Goal: Information Seeking & Learning: Learn about a topic

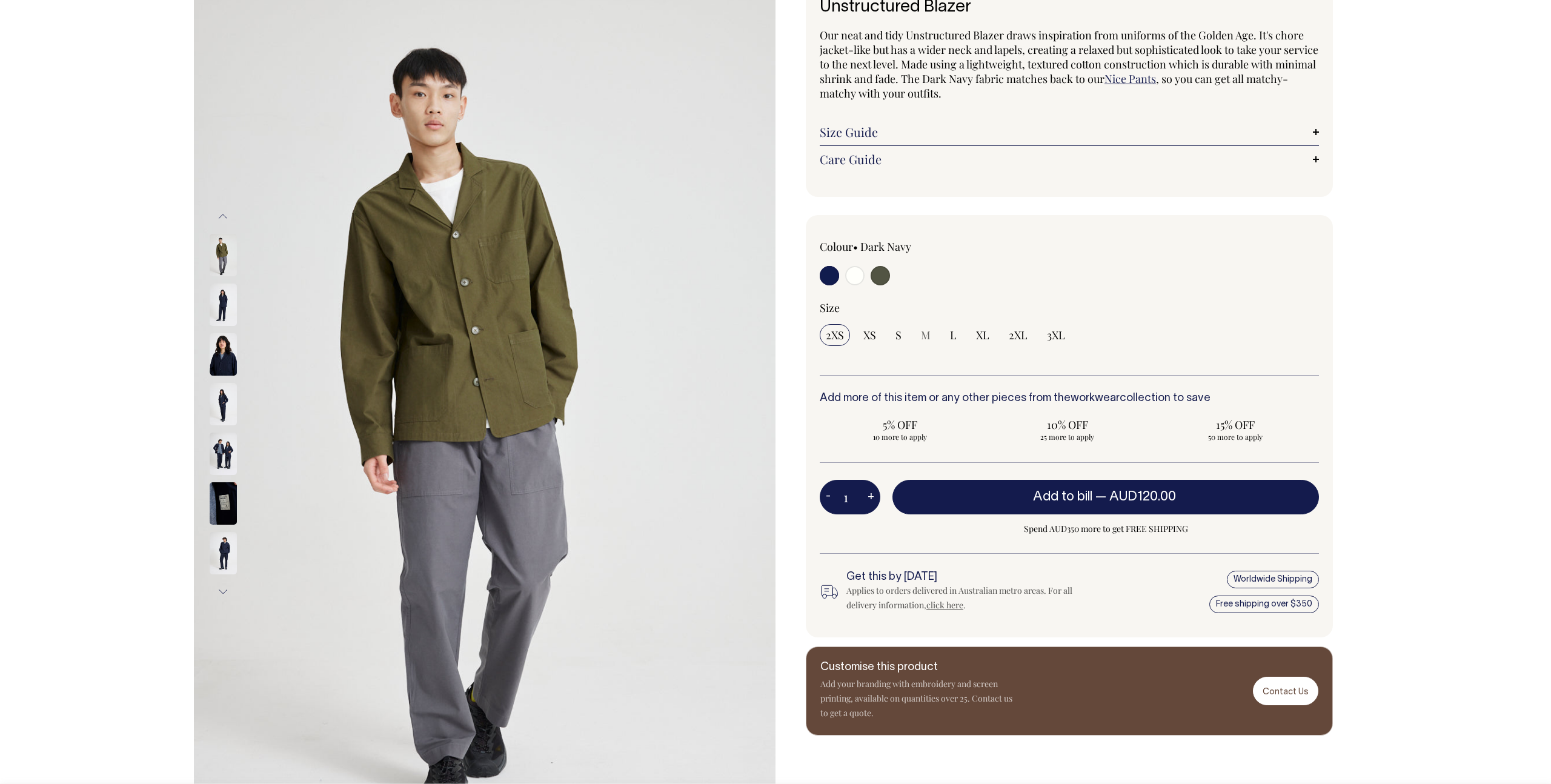
scroll to position [95, 0]
click at [867, 125] on link "Size Guide" at bounding box center [1069, 132] width 499 height 15
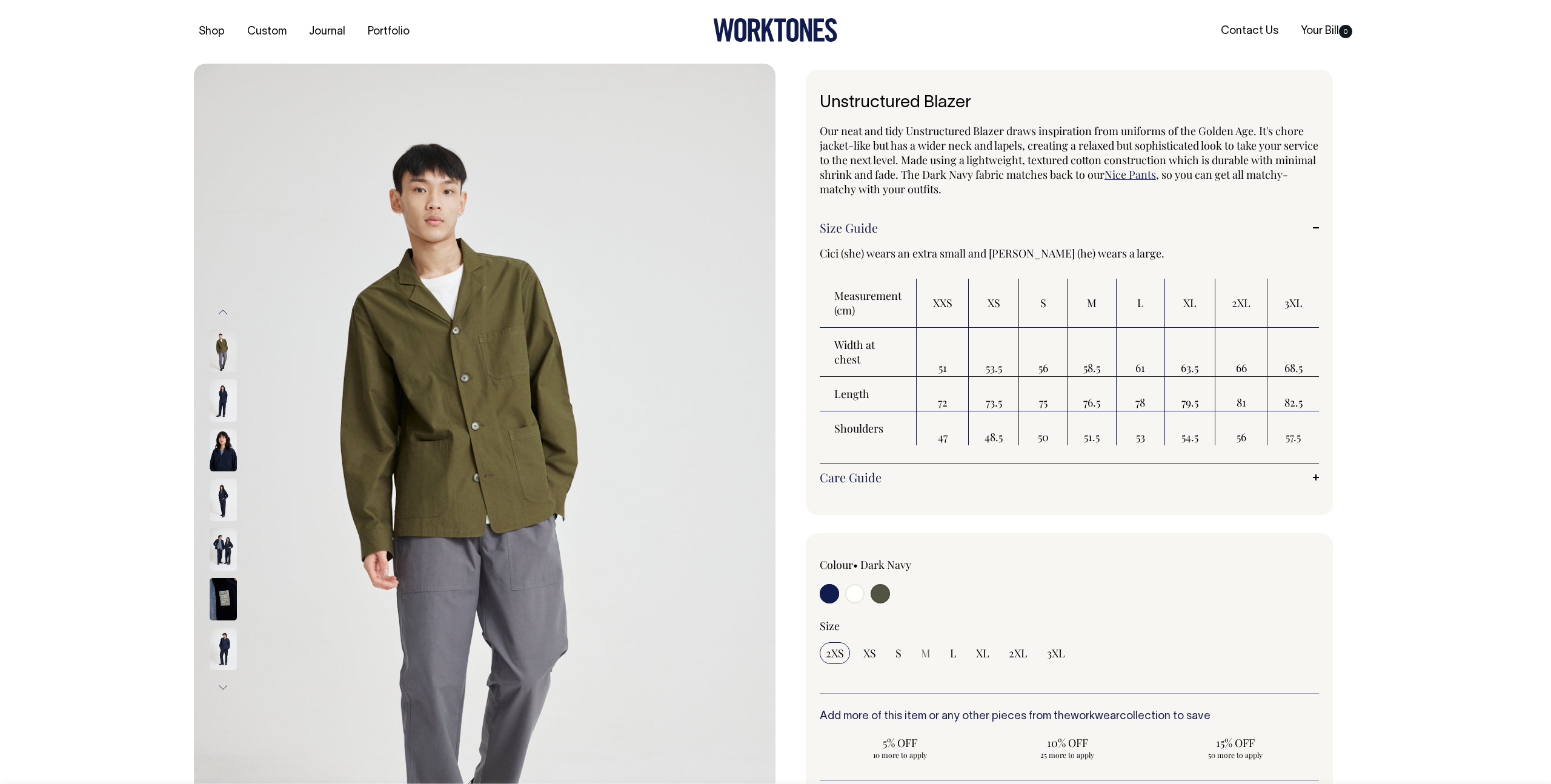
scroll to position [0, 0]
drag, startPoint x: 1148, startPoint y: 370, endPoint x: 1129, endPoint y: 370, distance: 19.0
click at [1129, 370] on td "61" at bounding box center [1141, 352] width 49 height 49
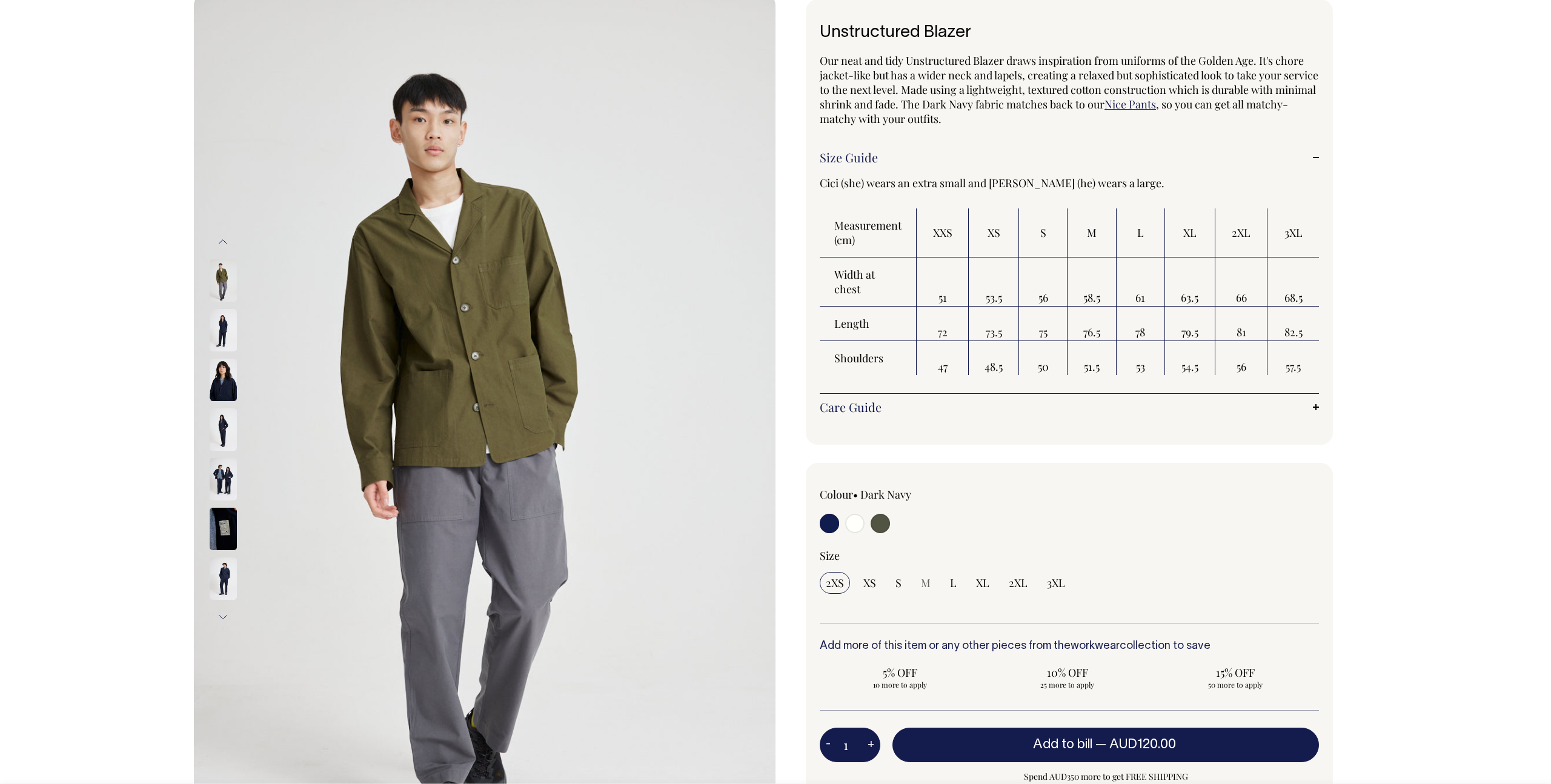
click at [1136, 363] on td "53" at bounding box center [1141, 358] width 49 height 34
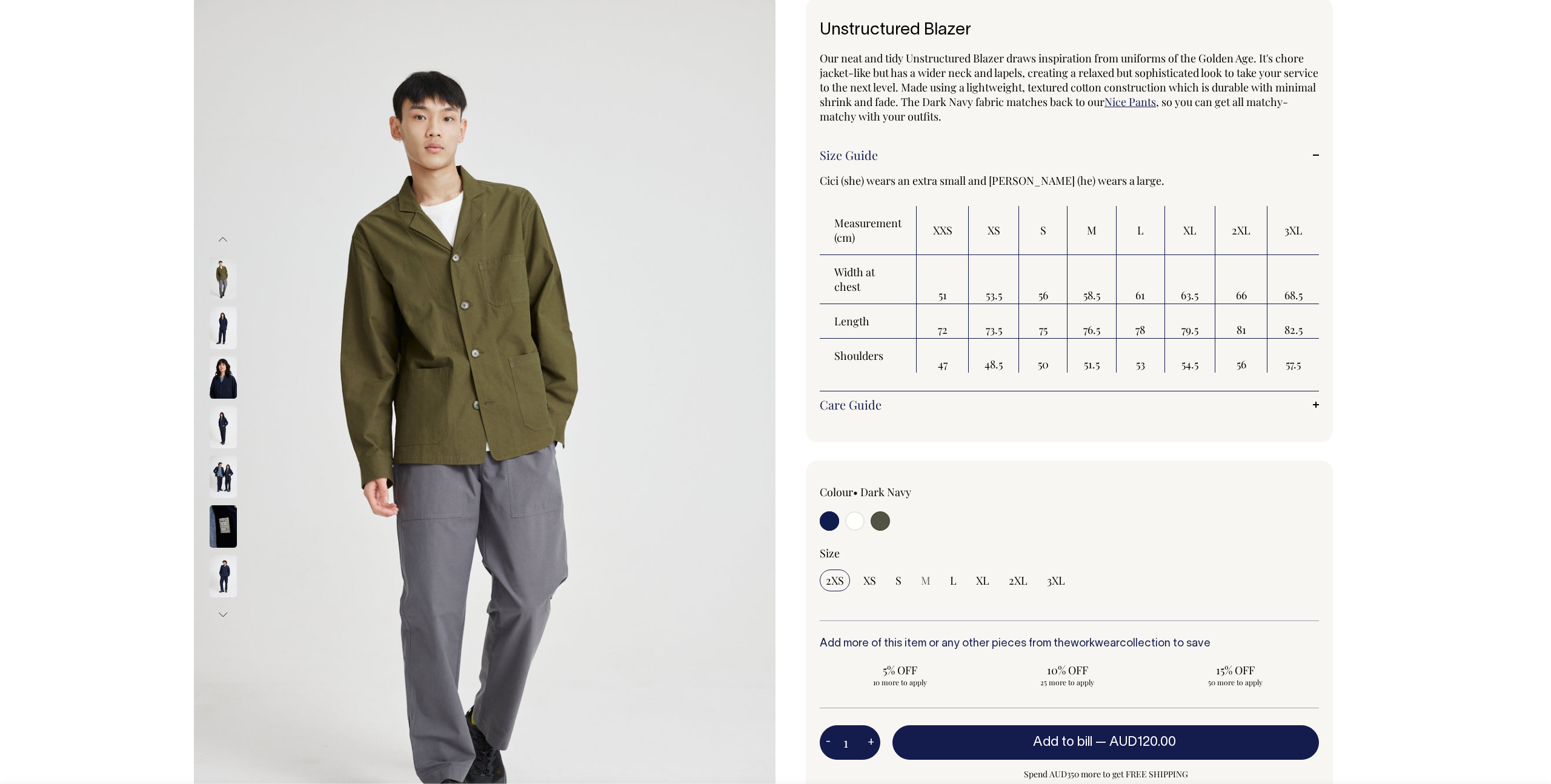
scroll to position [74, 0]
drag, startPoint x: 1140, startPoint y: 366, endPoint x: 1147, endPoint y: 349, distance: 18.4
click at [1147, 349] on td "53" at bounding box center [1141, 355] width 49 height 34
click at [1142, 324] on td "78" at bounding box center [1141, 321] width 49 height 35
drag, startPoint x: 1139, startPoint y: 328, endPoint x: 1145, endPoint y: 348, distance: 20.9
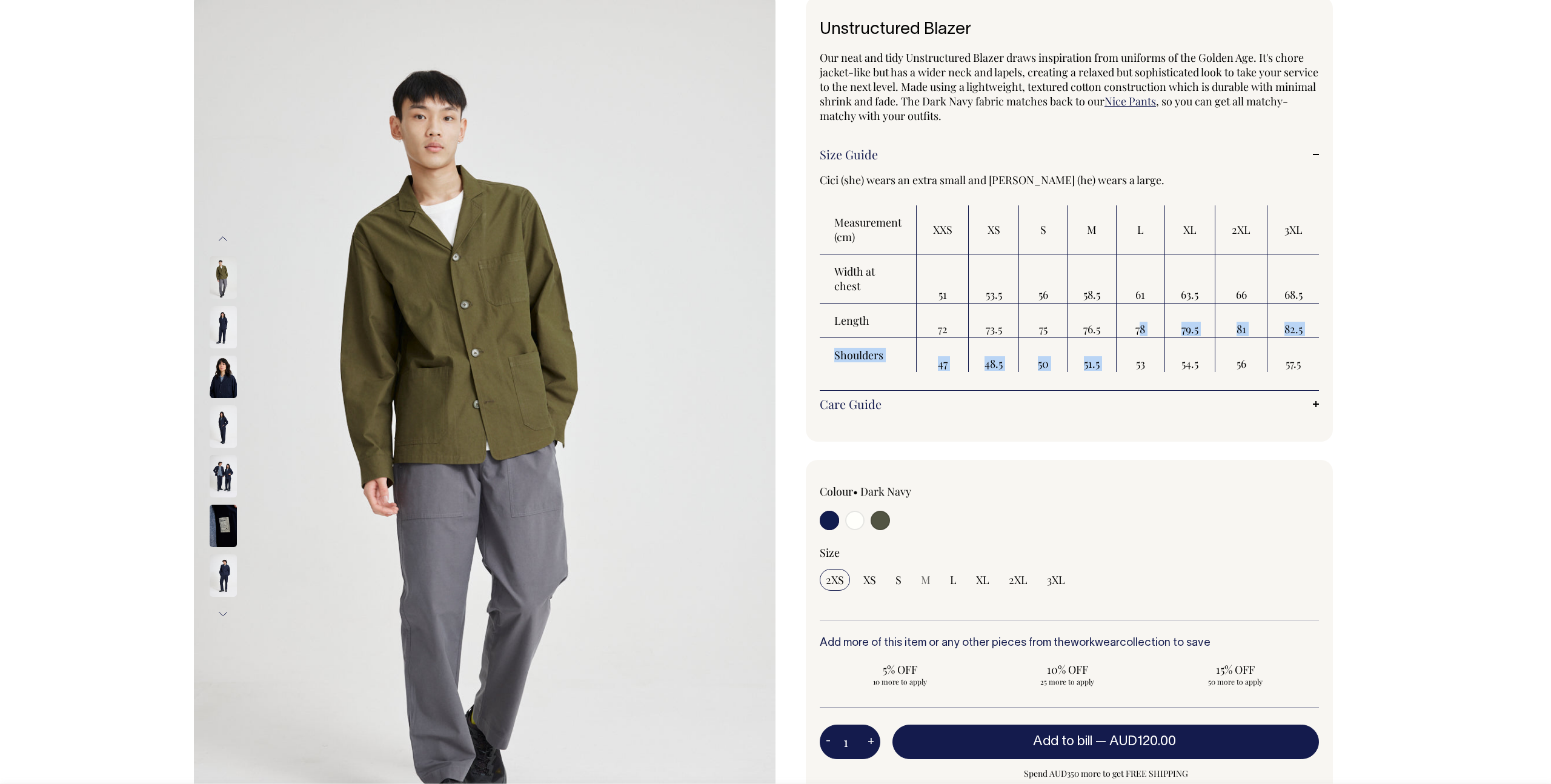
click at [1145, 348] on tbody "Width at chest 51 53.5 56 58.5 61 63.5 66 68.5 Length 72 73.5 75 76.5 78 79.5 8…" at bounding box center [1069, 313] width 499 height 117
click at [1145, 348] on td "53" at bounding box center [1141, 355] width 49 height 34
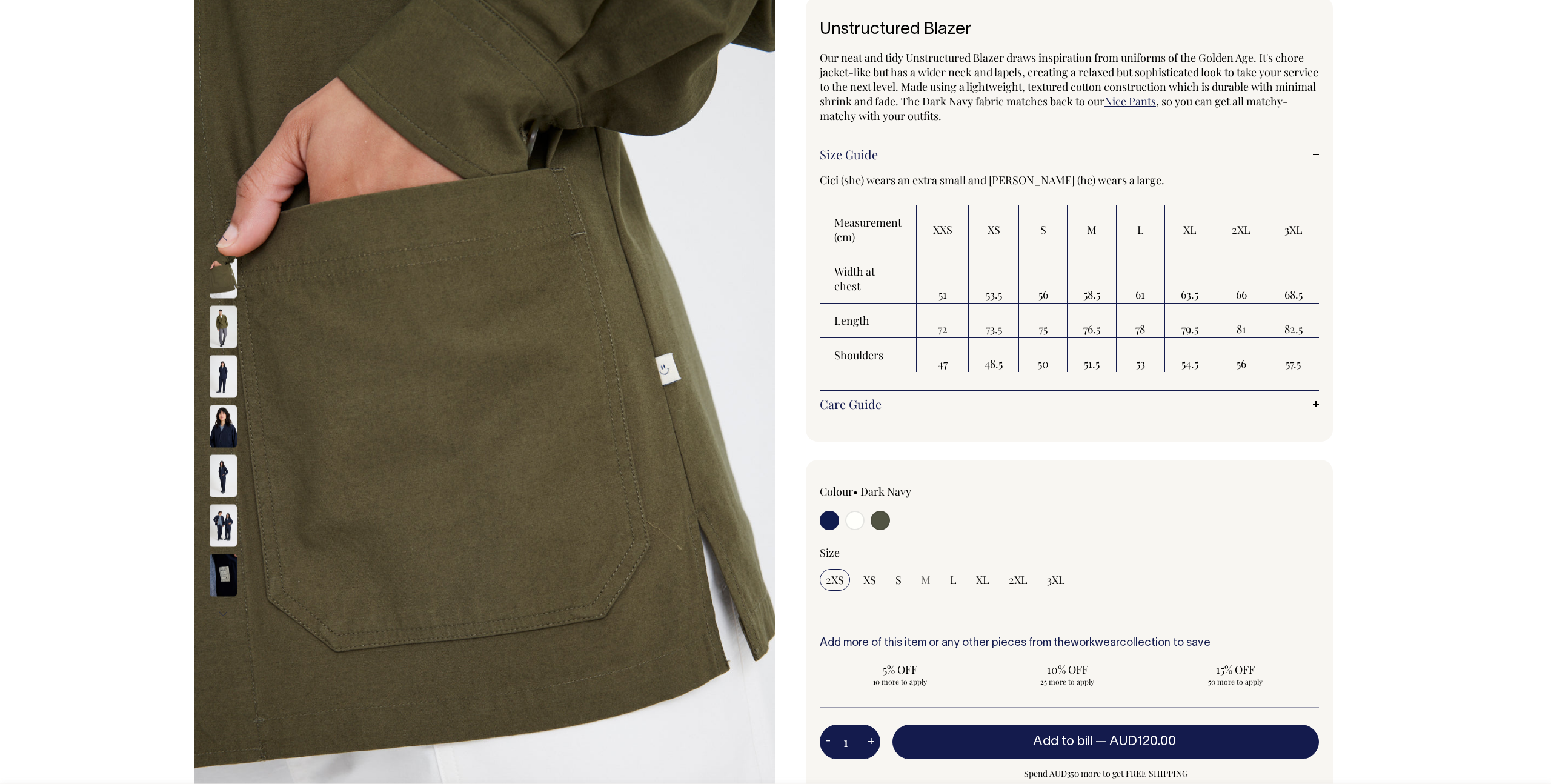
click at [221, 307] on img at bounding box center [223, 327] width 27 height 43
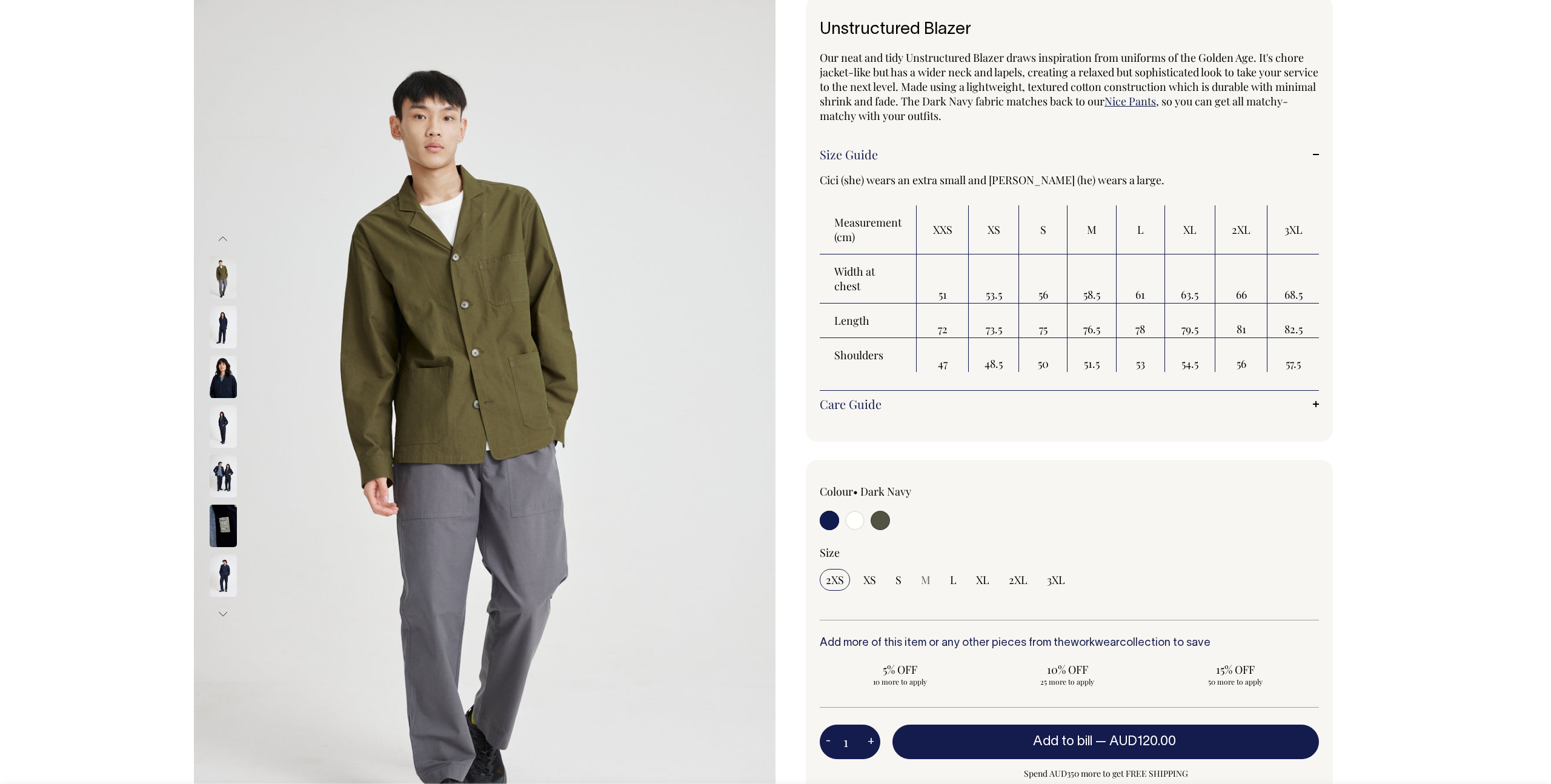
click at [222, 241] on button "Previous" at bounding box center [223, 239] width 18 height 27
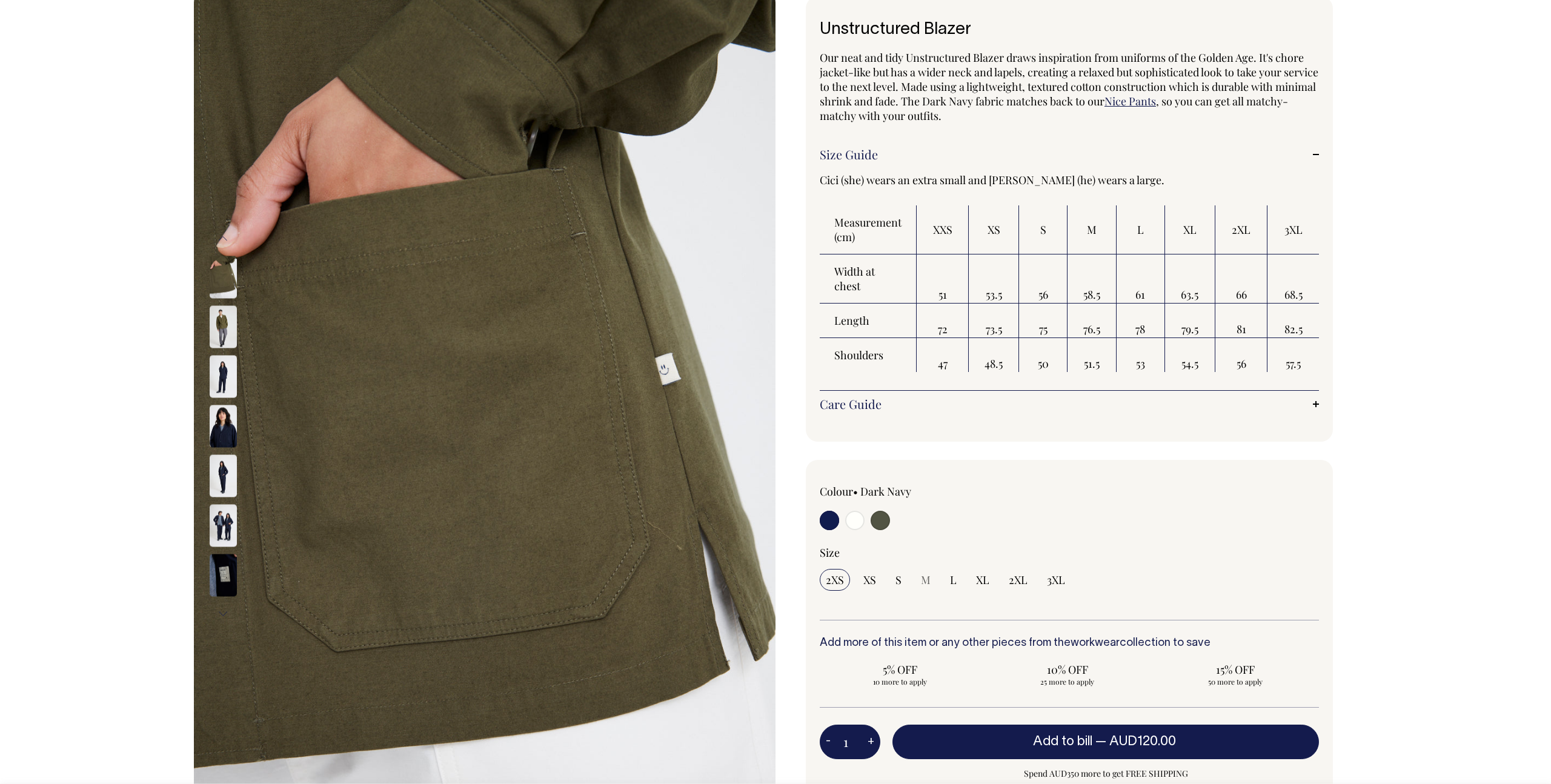
click at [222, 244] on button "Previous" at bounding box center [223, 239] width 18 height 27
click at [223, 243] on button "Previous" at bounding box center [223, 239] width 18 height 27
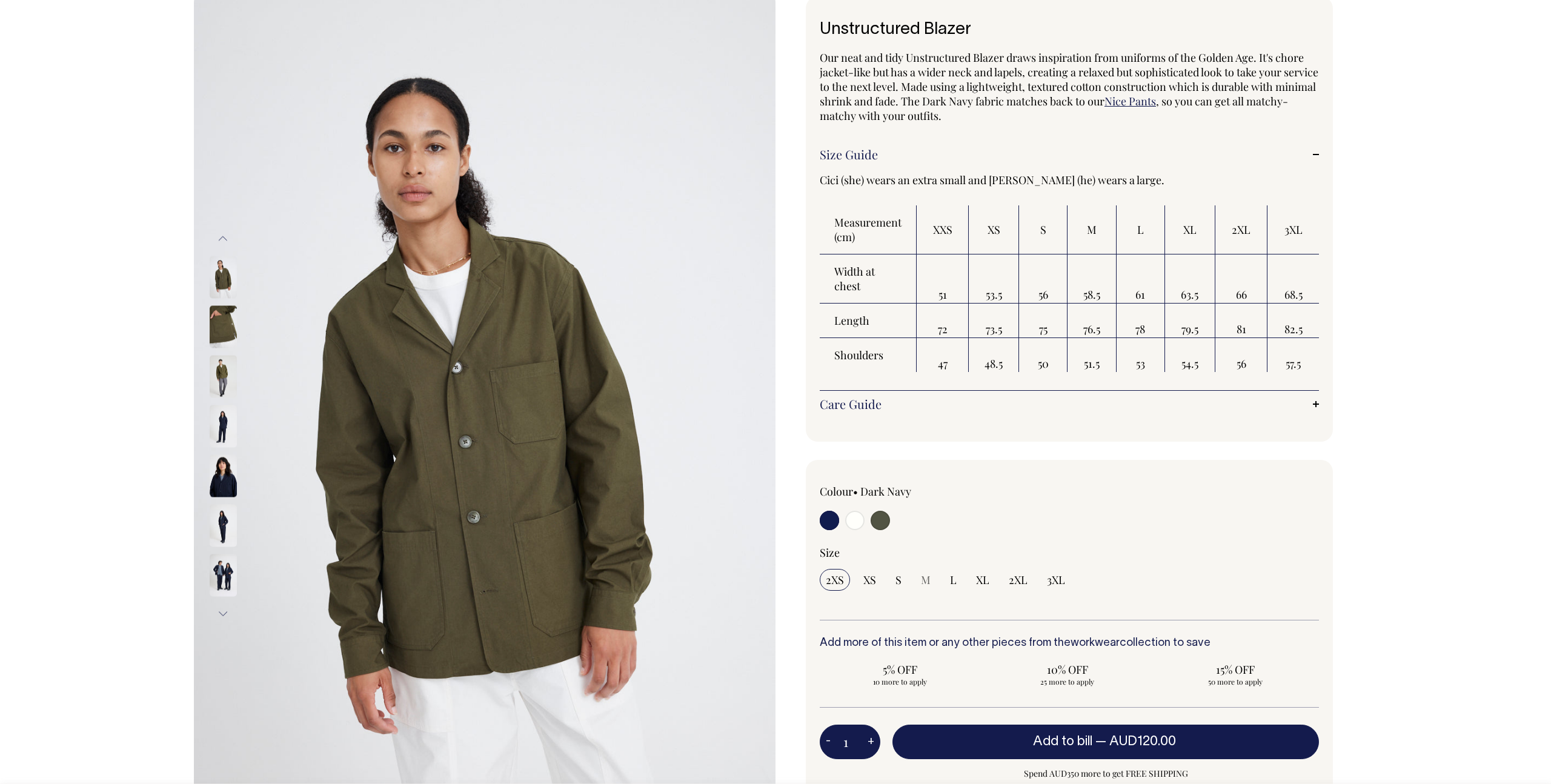
click at [228, 279] on img at bounding box center [223, 277] width 27 height 43
click at [226, 247] on button "Previous" at bounding box center [223, 239] width 18 height 27
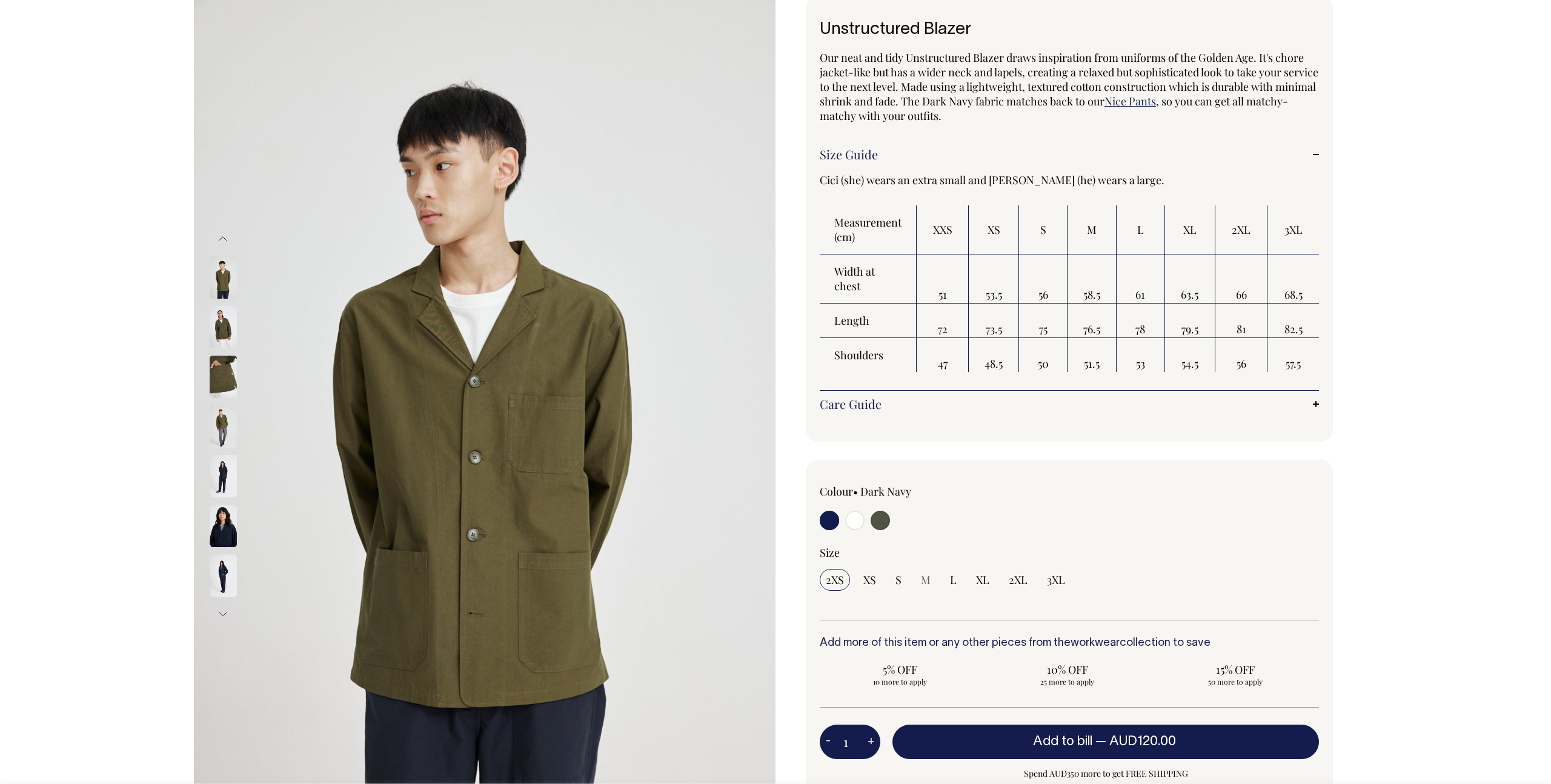
click at [138, 324] on div "Next" at bounding box center [776, 485] width 1551 height 990
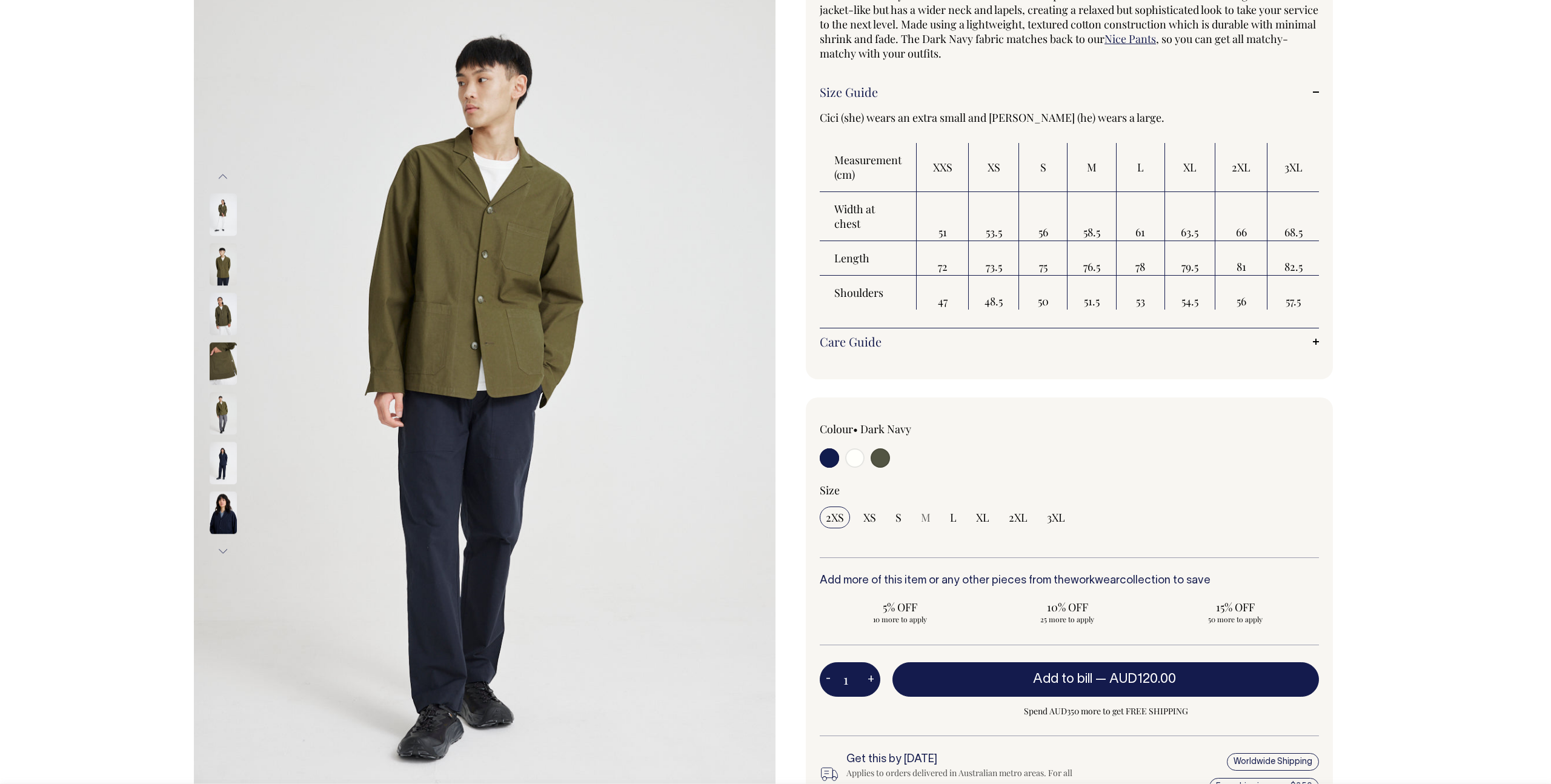
scroll to position [136, 0]
drag, startPoint x: 1145, startPoint y: 267, endPoint x: 1132, endPoint y: 267, distance: 13.0
click at [1132, 267] on td "78" at bounding box center [1141, 258] width 49 height 35
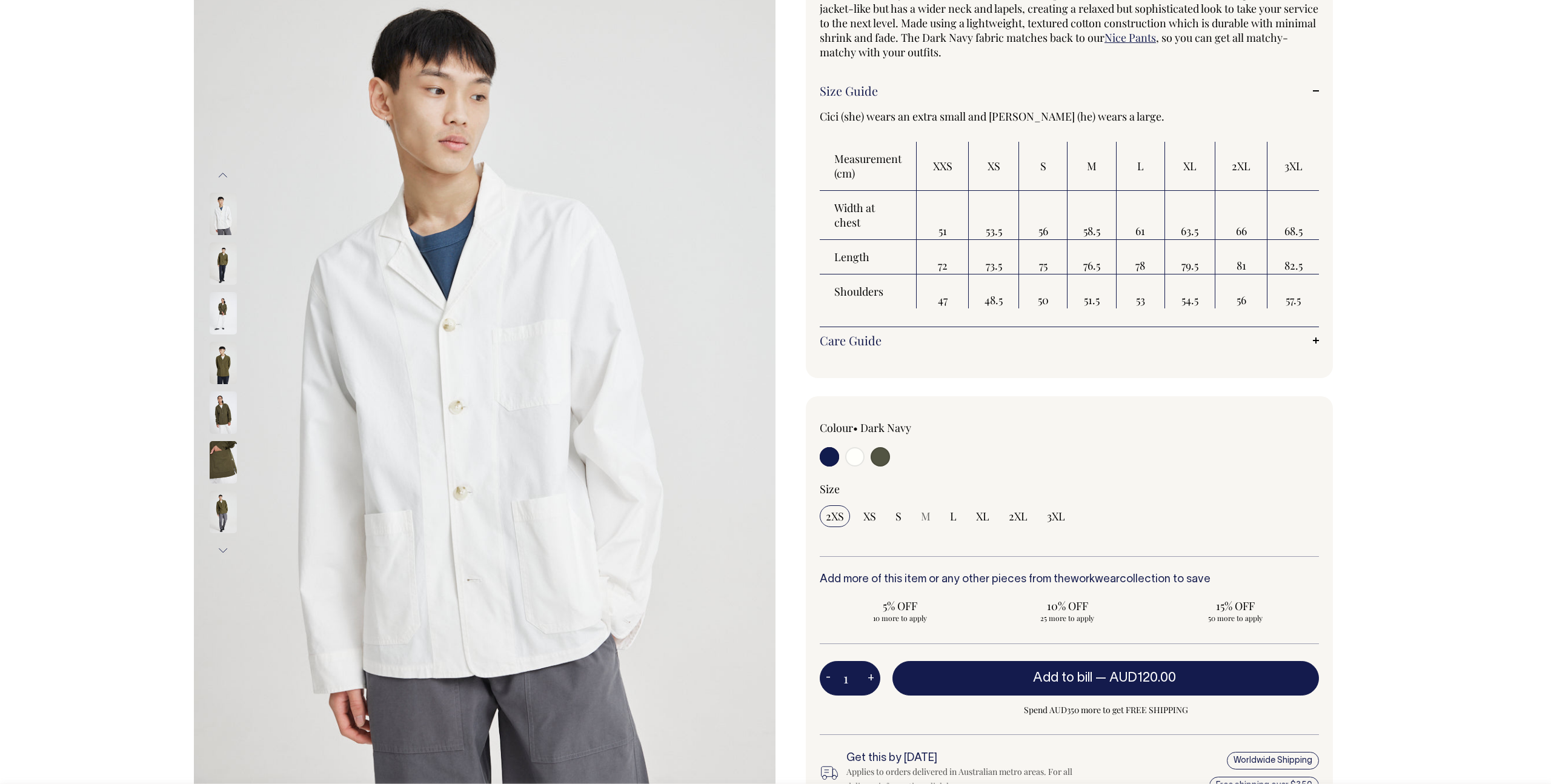
scroll to position [137, 0]
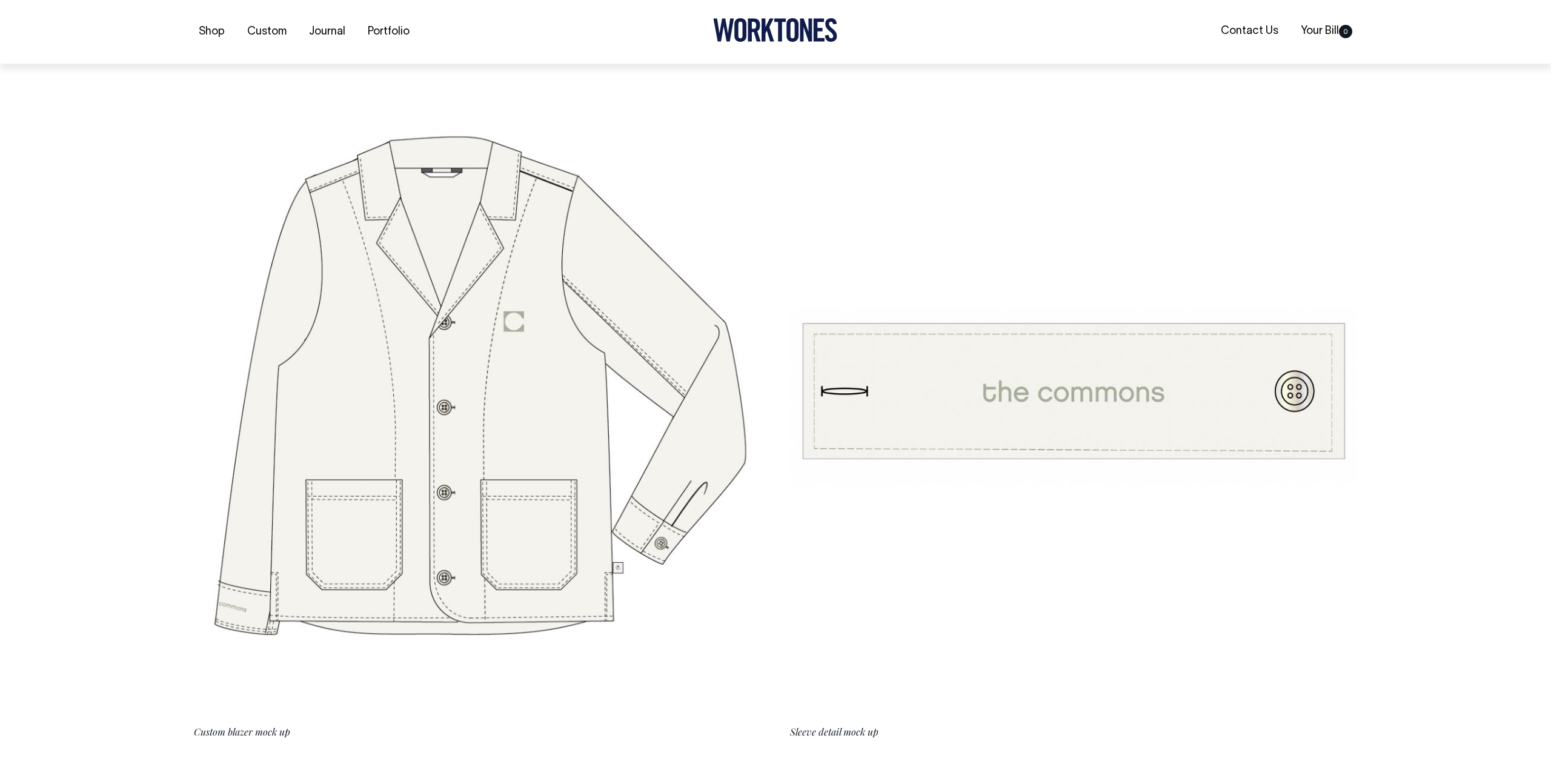
scroll to position [3829, 0]
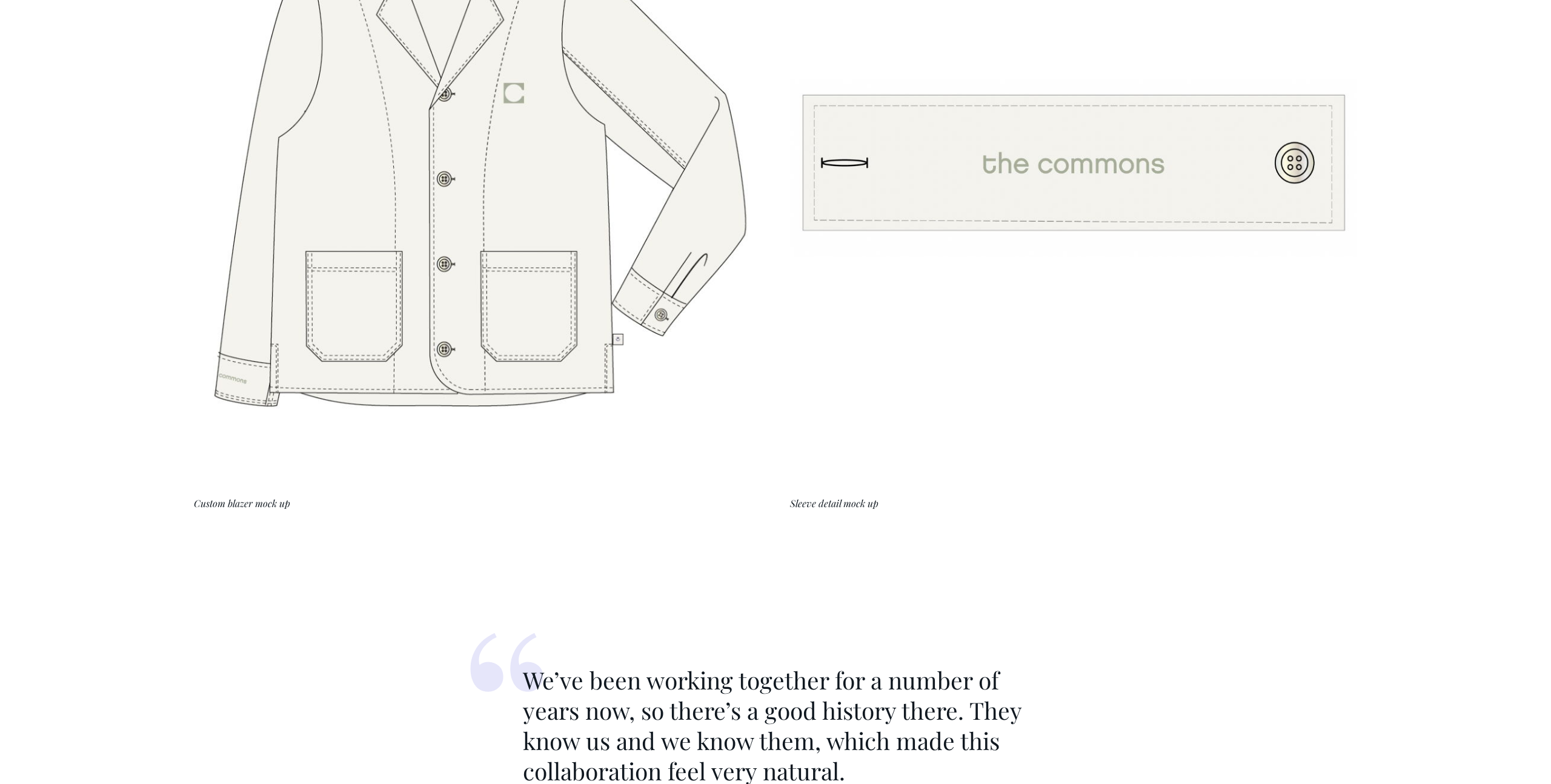
click at [833, 494] on figure "Sleeve detail mock up" at bounding box center [1074, 176] width 567 height 664
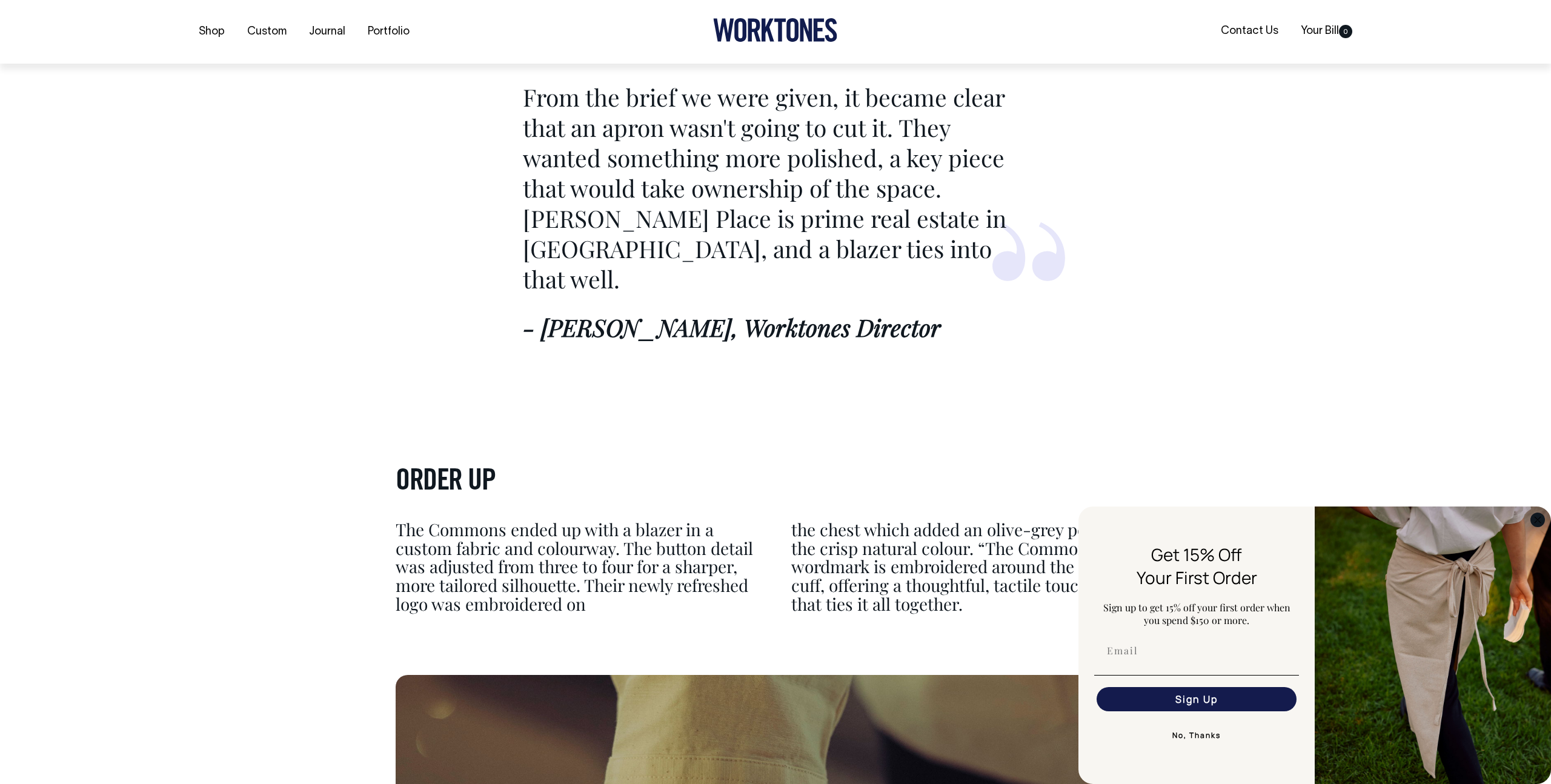
scroll to position [4790, 0]
click at [1535, 516] on circle "Close dialog" at bounding box center [1538, 519] width 14 height 14
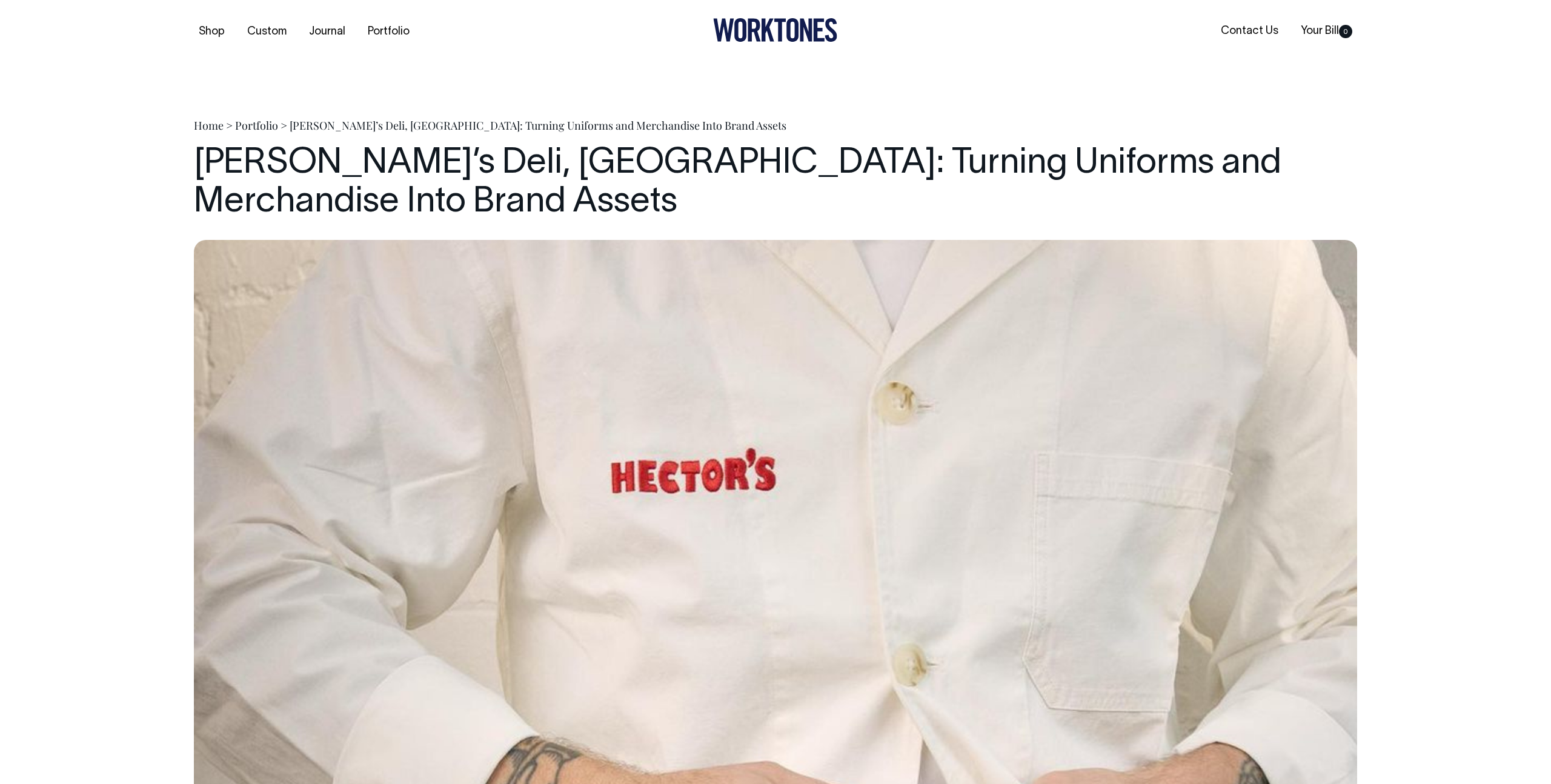
click at [258, 127] on link "Portfolio" at bounding box center [256, 125] width 43 height 15
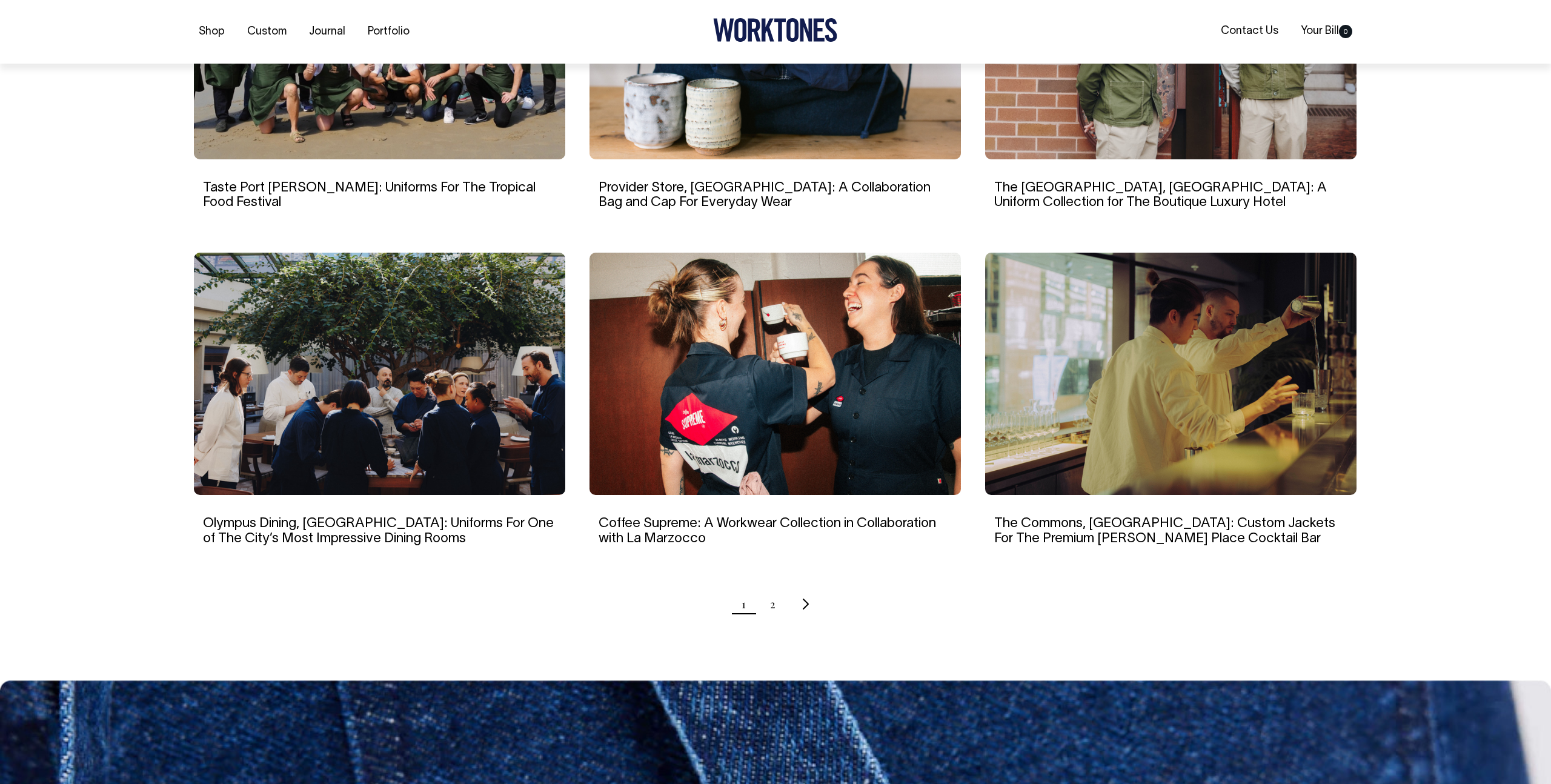
scroll to position [934, 0]
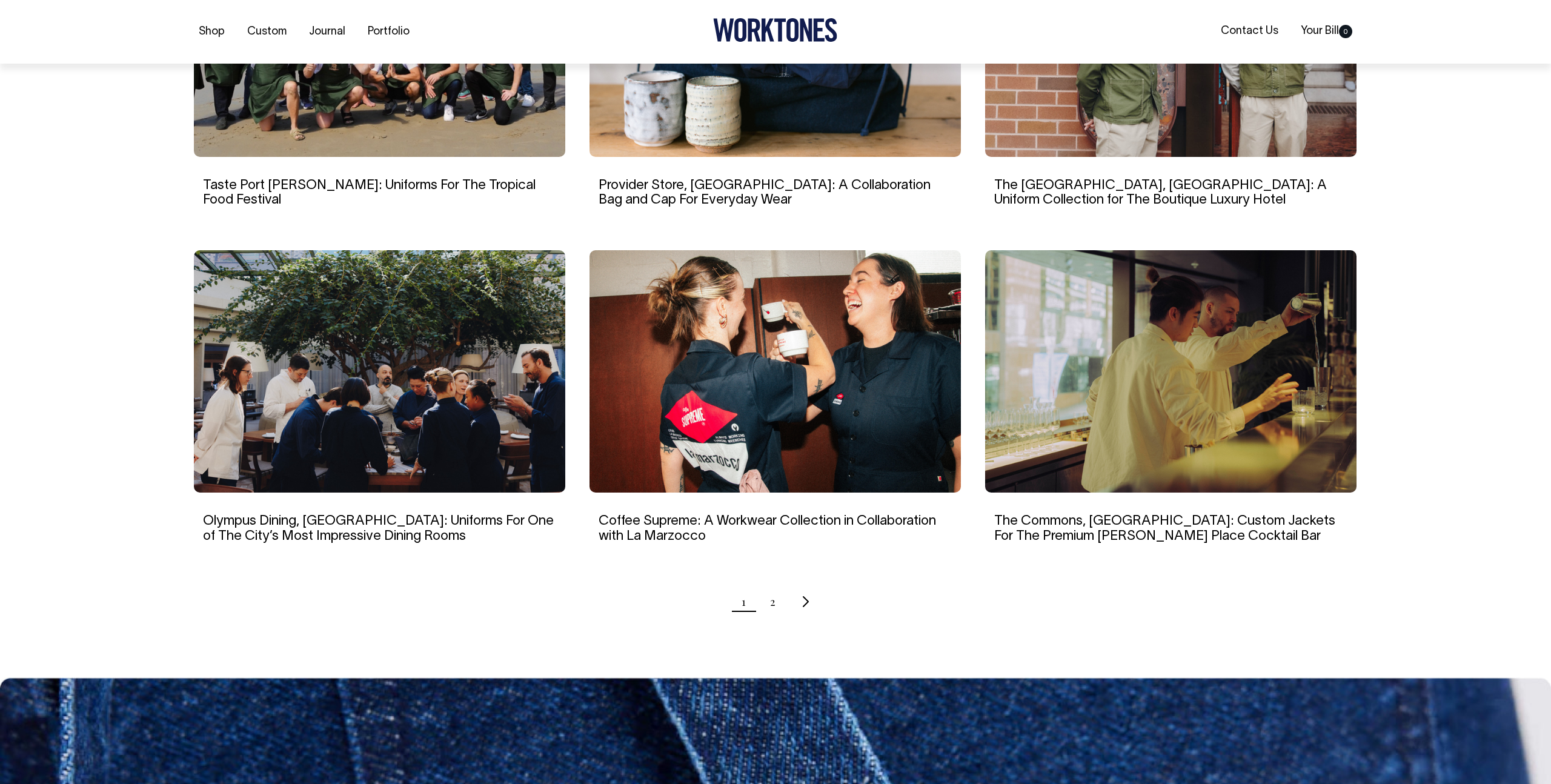
click at [449, 322] on img at bounding box center [380, 371] width 372 height 242
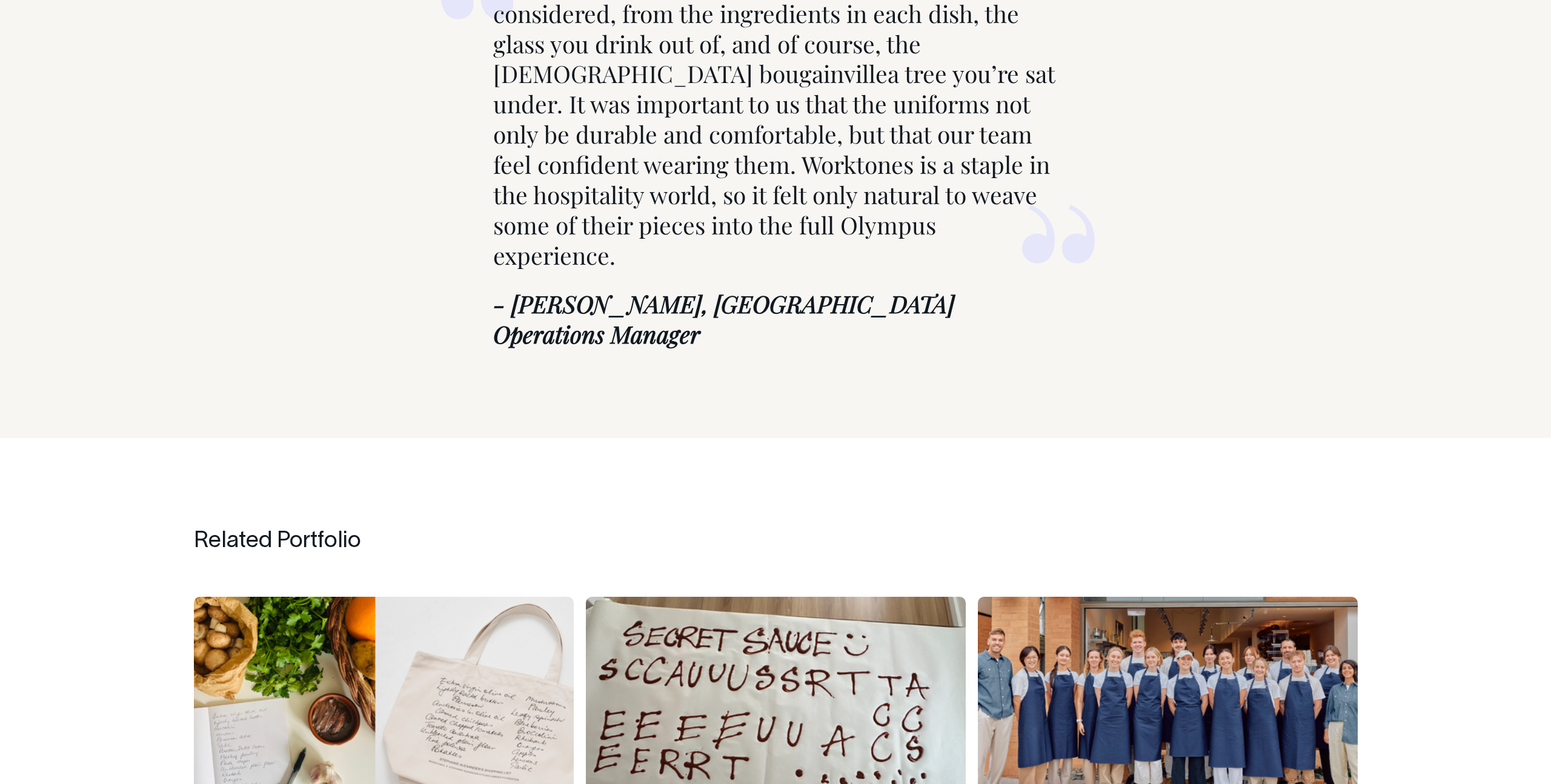
scroll to position [5478, 0]
